Goal: Find contact information: Find contact information

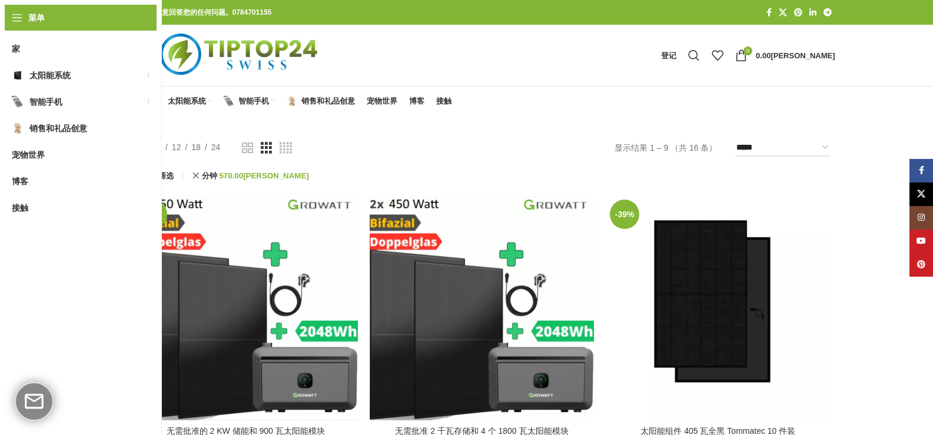
click at [178, 434] on h3 "无需批准的 2 KW 储能和 900 瓦太阳能模块" at bounding box center [246, 432] width 213 height 12
click at [809, 17] on link "LinkedIn社交链接" at bounding box center [813, 13] width 14 height 16
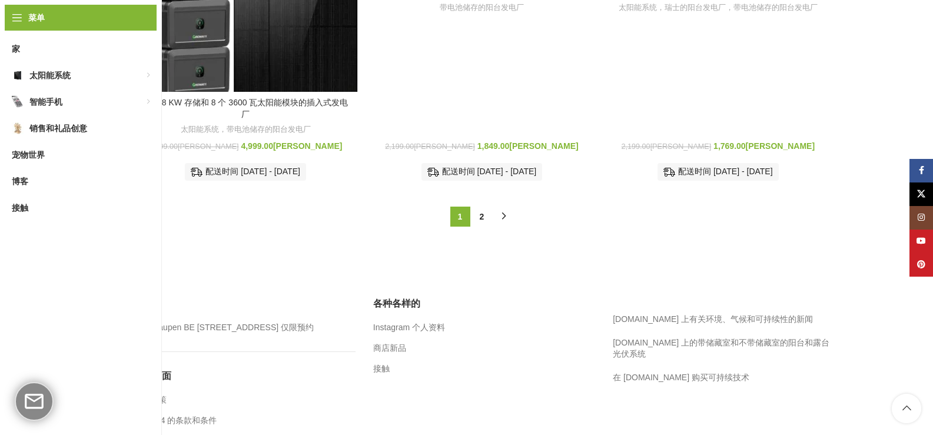
scroll to position [1163, 0]
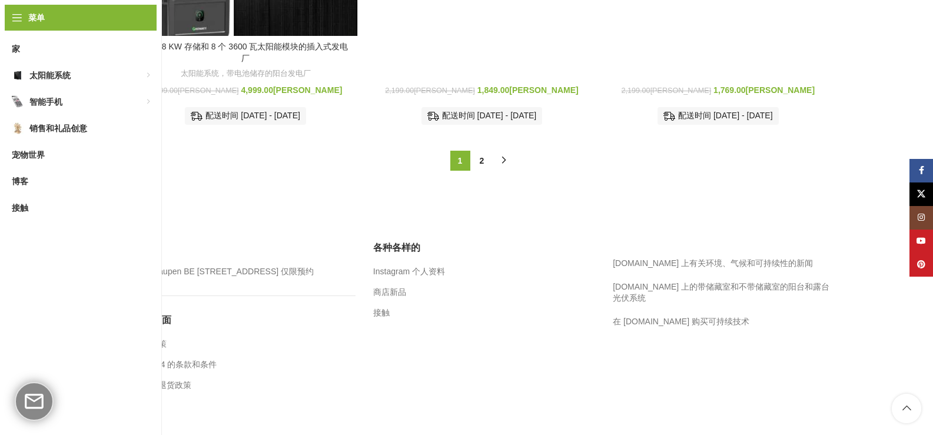
click at [144, 402] on font "印记" at bounding box center [142, 404] width 16 height 9
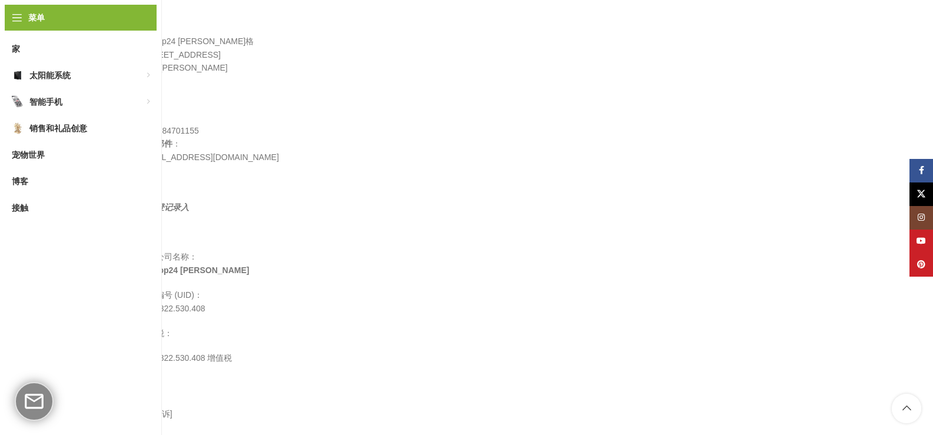
scroll to position [294, 0]
drag, startPoint x: 247, startPoint y: 270, endPoint x: 139, endPoint y: 271, distance: 108.3
click at [140, 271] on p "注册公司名称： Tip-Top24 [PERSON_NAME]" at bounding box center [395, 263] width 510 height 26
copy font "Tip-Top24 [PERSON_NAME]"
drag, startPoint x: 215, startPoint y: 154, endPoint x: 137, endPoint y: 158, distance: 78.4
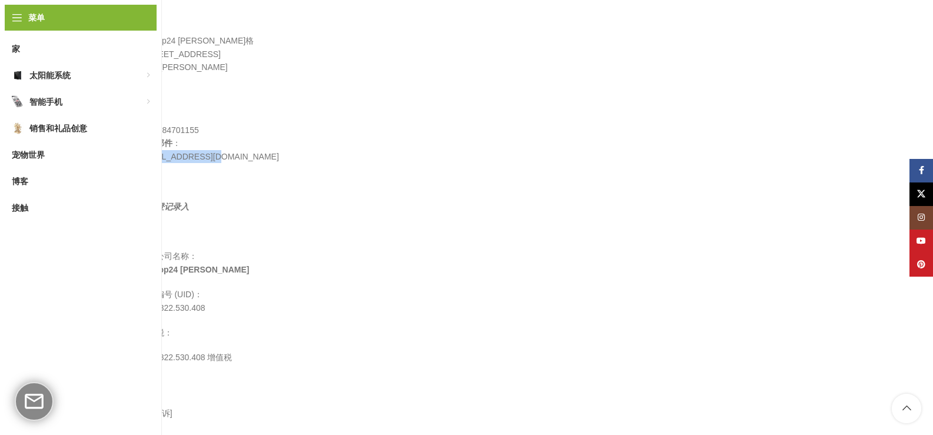
click at [137, 158] on div "联系地址 Tip-Top24 鲁珀特·[STREET_ADDRESS] 电话 ： [PHONE_NUMBER] 电子邮件 ： [EMAIL_ADDRESS][…" at bounding box center [395, 161] width 522 height 417
copy font "[EMAIL_ADDRESS][DOMAIN_NAME]"
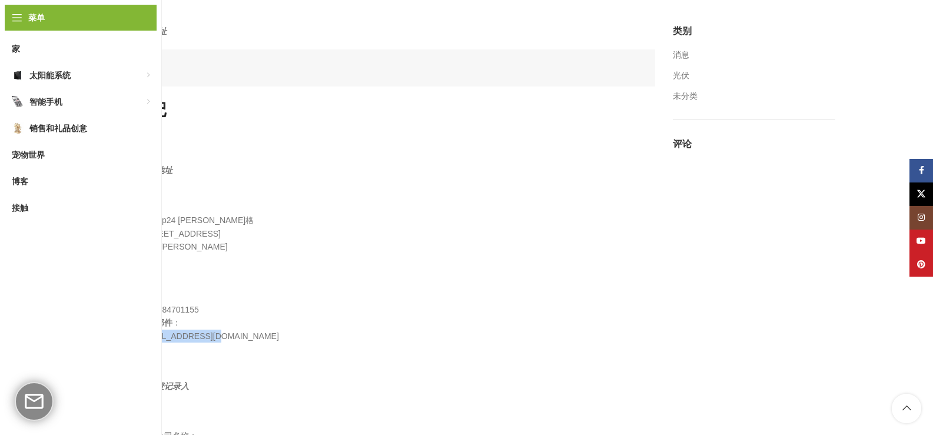
scroll to position [177, 0]
